Goal: Information Seeking & Learning: Learn about a topic

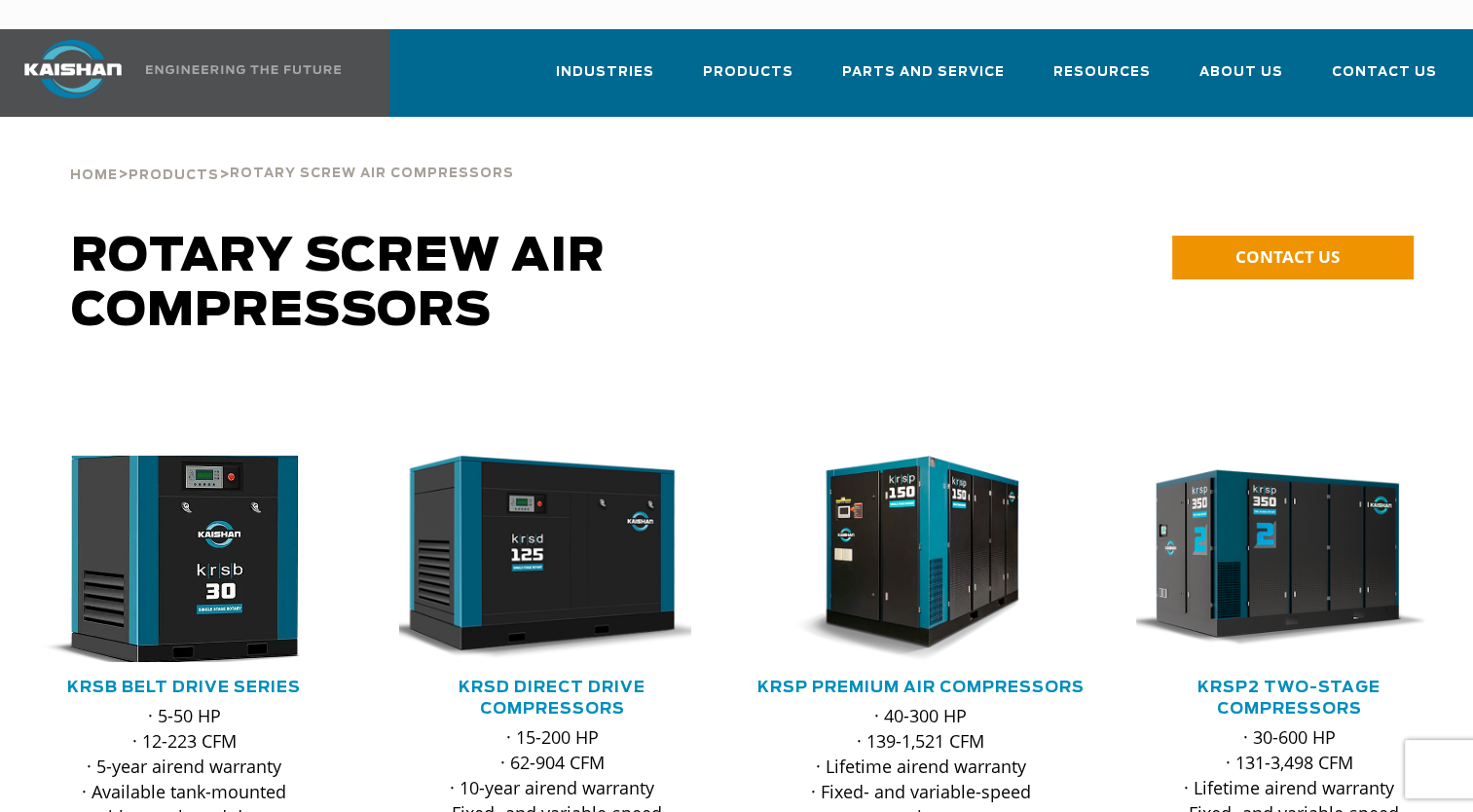
click at [225, 563] on img at bounding box center [169, 558] width 337 height 226
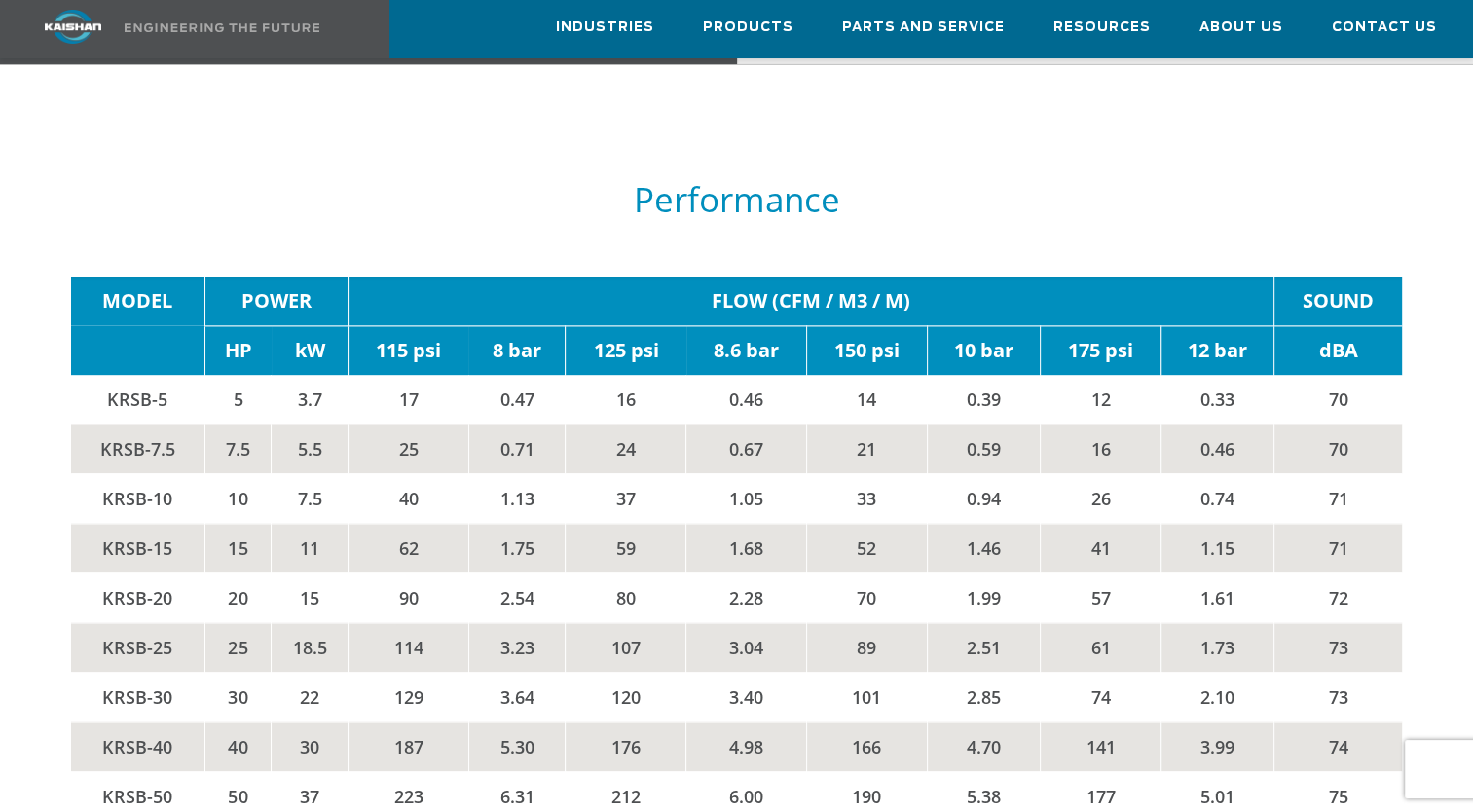
scroll to position [2940, 0]
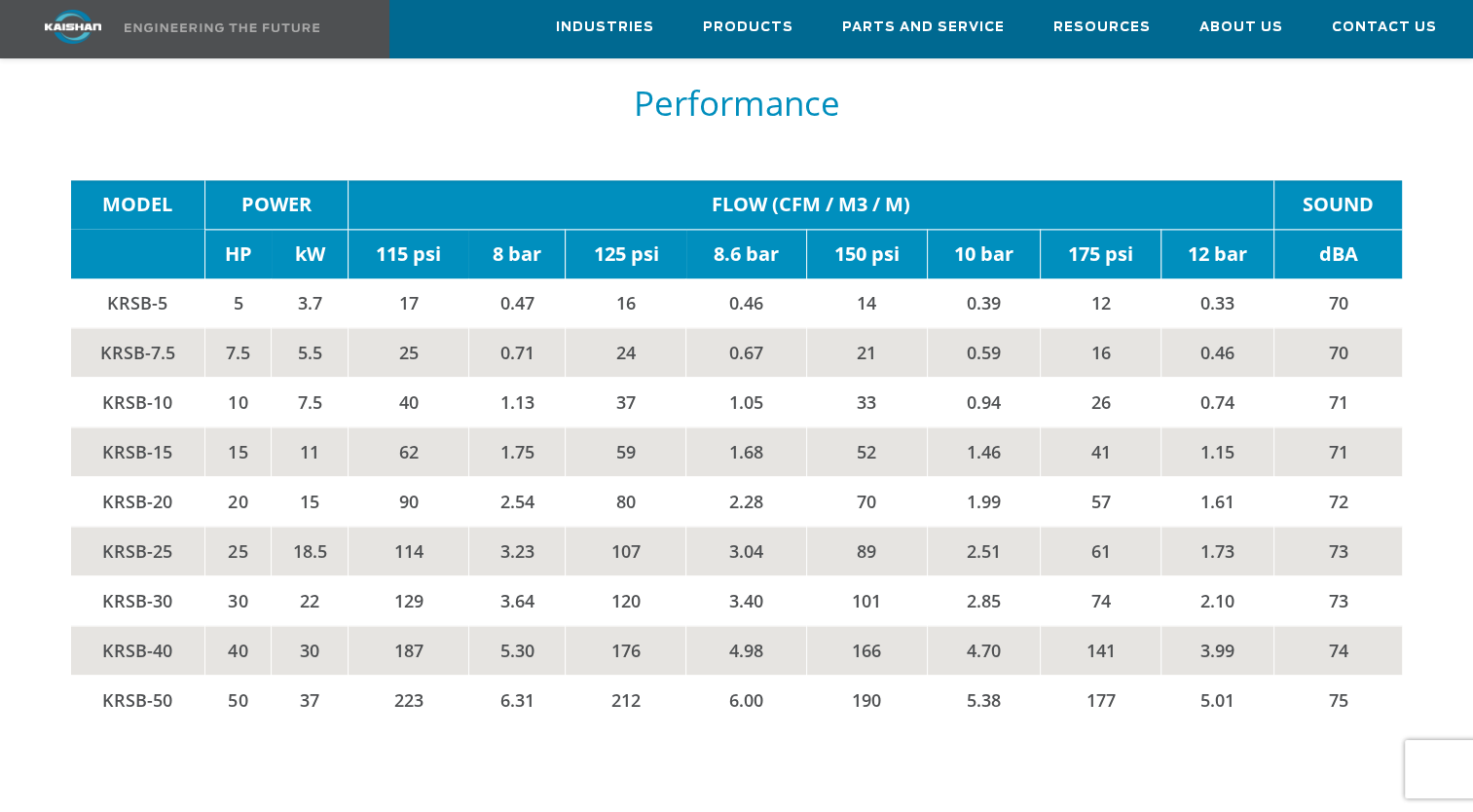
scroll to position [2940, 0]
